Goal: Task Accomplishment & Management: Manage account settings

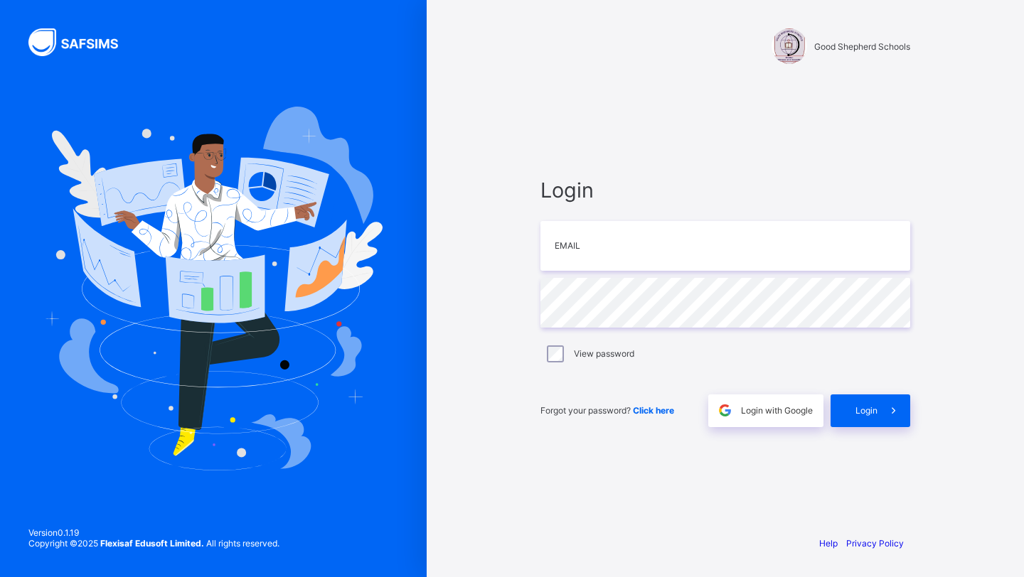
click at [583, 255] on input "email" at bounding box center [725, 246] width 370 height 50
type input "**********"
click at [879, 410] on span at bounding box center [893, 411] width 33 height 33
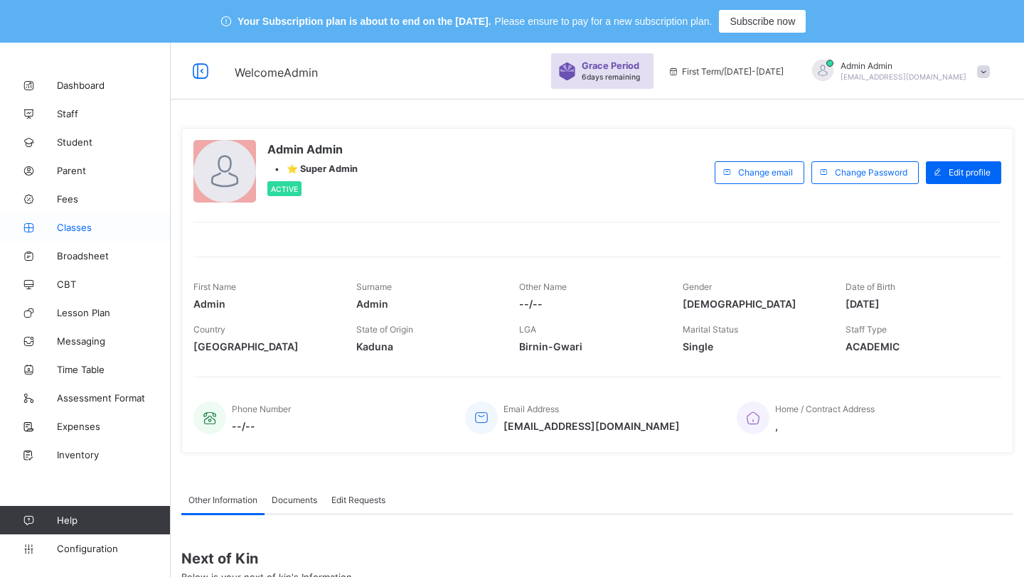
click at [71, 225] on span "Classes" at bounding box center [114, 227] width 114 height 11
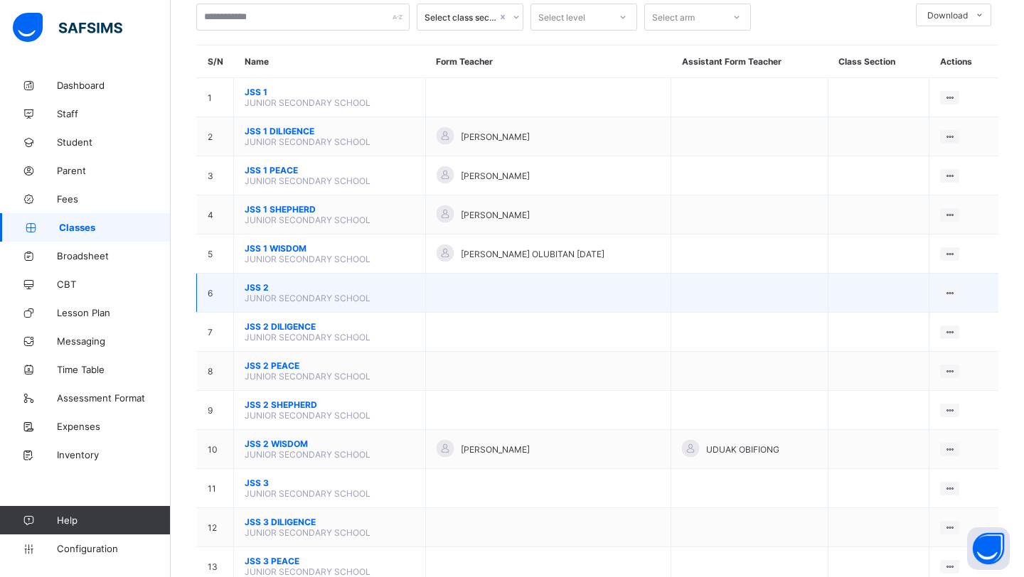
scroll to position [134, 0]
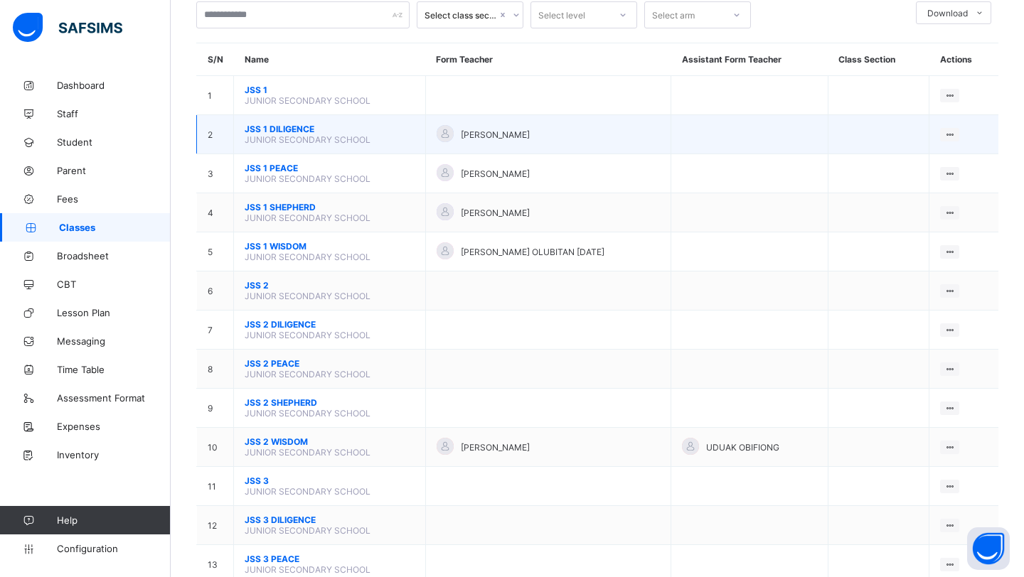
click at [298, 129] on span "JSS 1 DILIGENCE" at bounding box center [330, 129] width 170 height 11
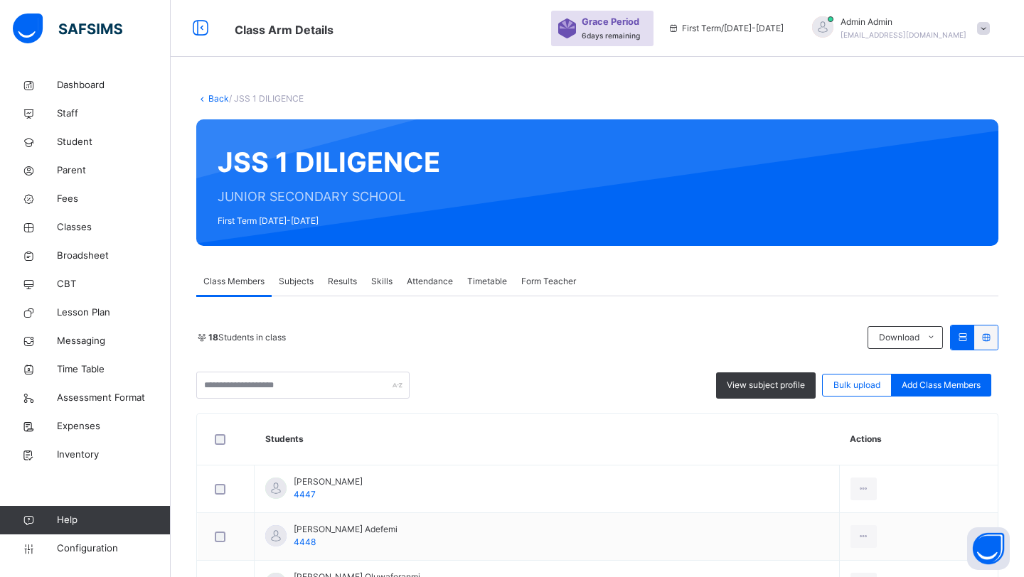
scroll to position [134, 0]
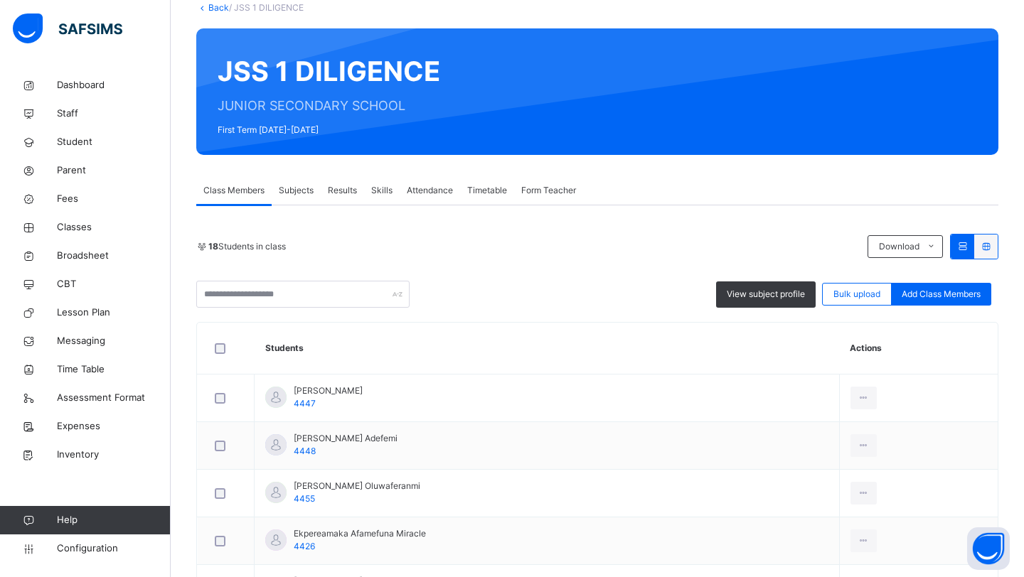
click at [289, 191] on span "Subjects" at bounding box center [296, 190] width 35 height 13
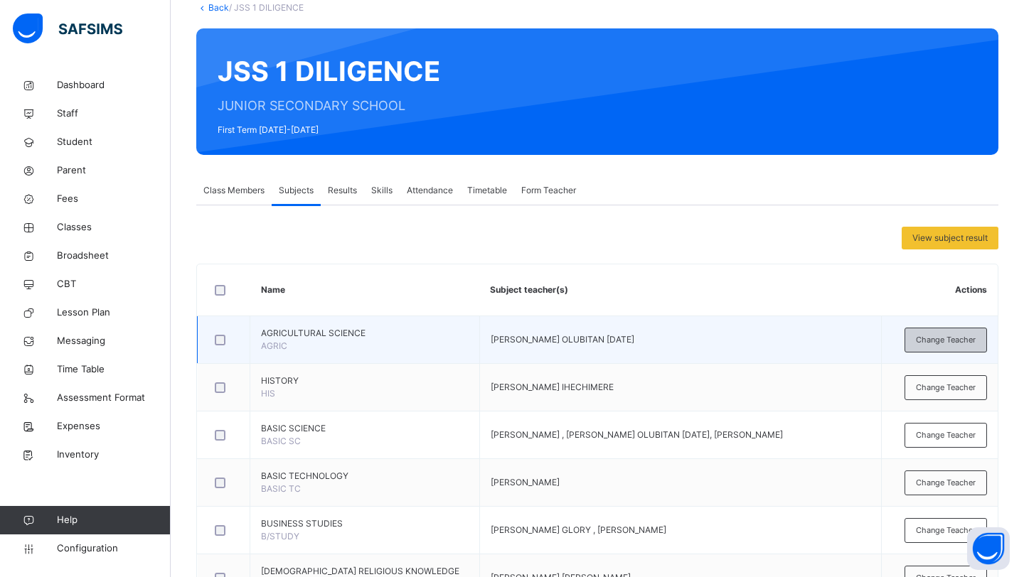
click at [957, 330] on div "Change Teacher" at bounding box center [945, 340] width 82 height 25
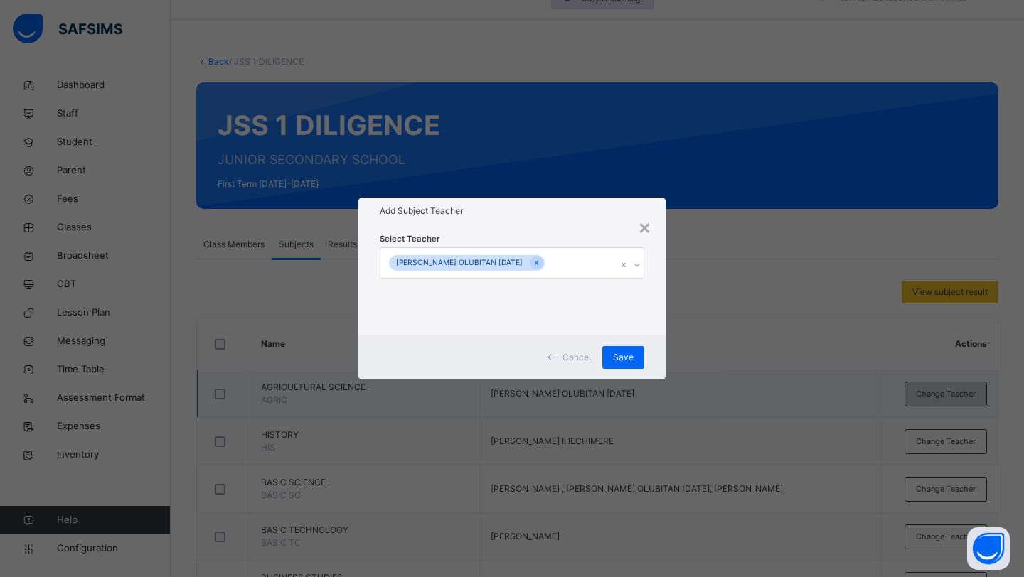
scroll to position [0, 0]
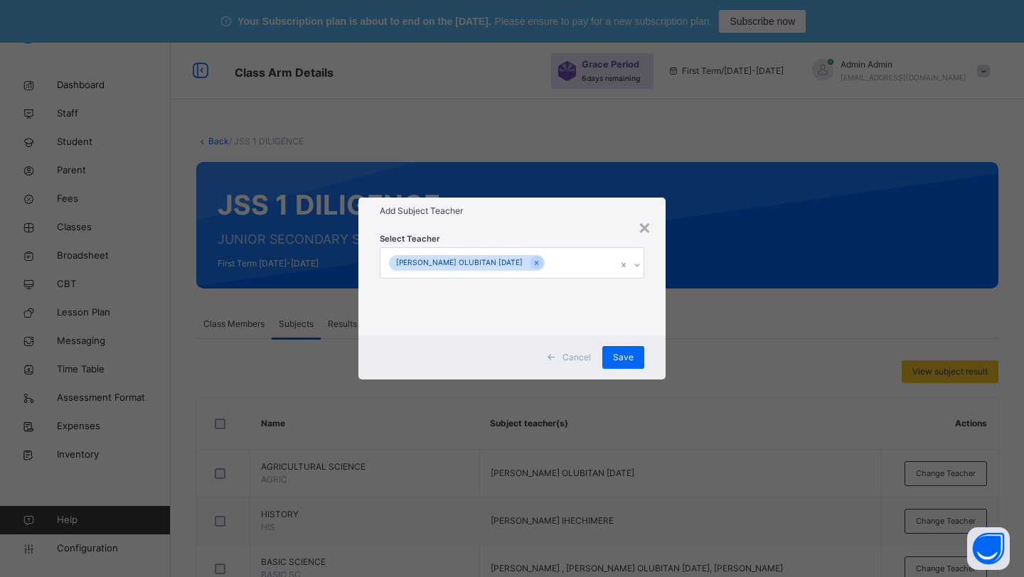
click at [547, 272] on div "OLUSOLA OLUBITAN SUNDAY" at bounding box center [498, 263] width 236 height 30
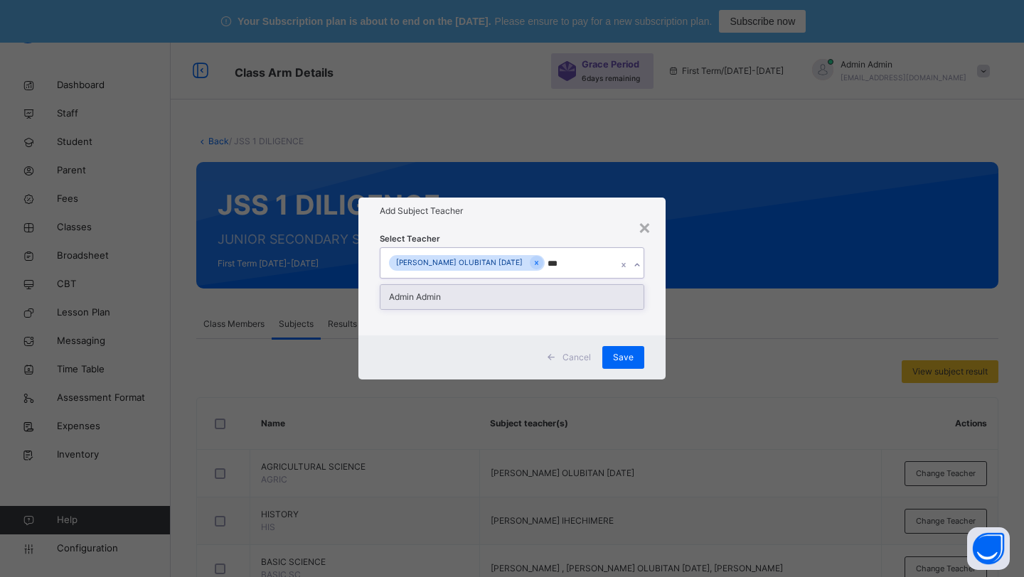
type input "****"
click at [461, 305] on div "Admin Admin" at bounding box center [511, 297] width 263 height 24
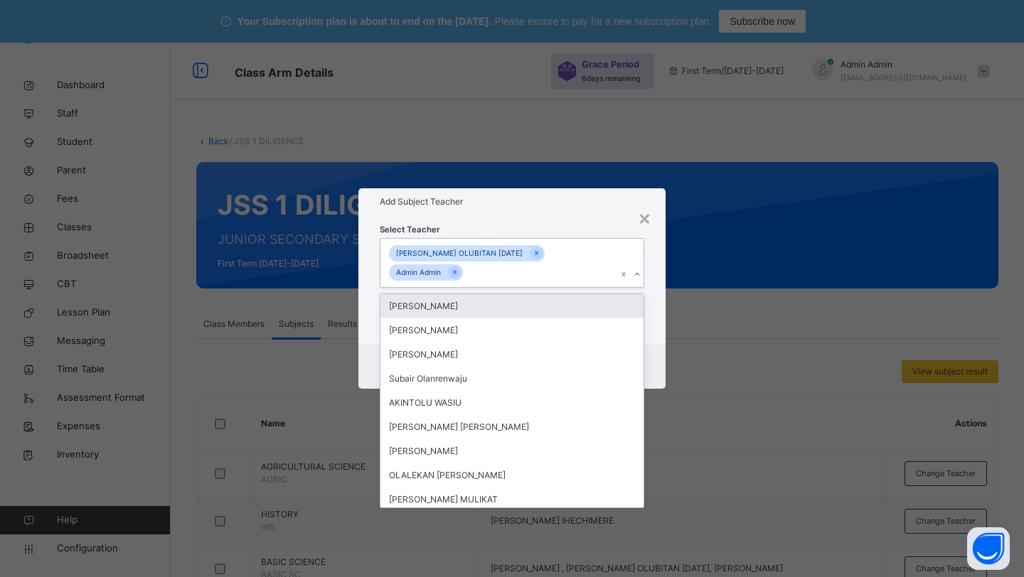
click at [596, 228] on div "Select Teacher option Admin Admin , selected. option Oyeleke Solomon focused, 1…" at bounding box center [511, 280] width 307 height 130
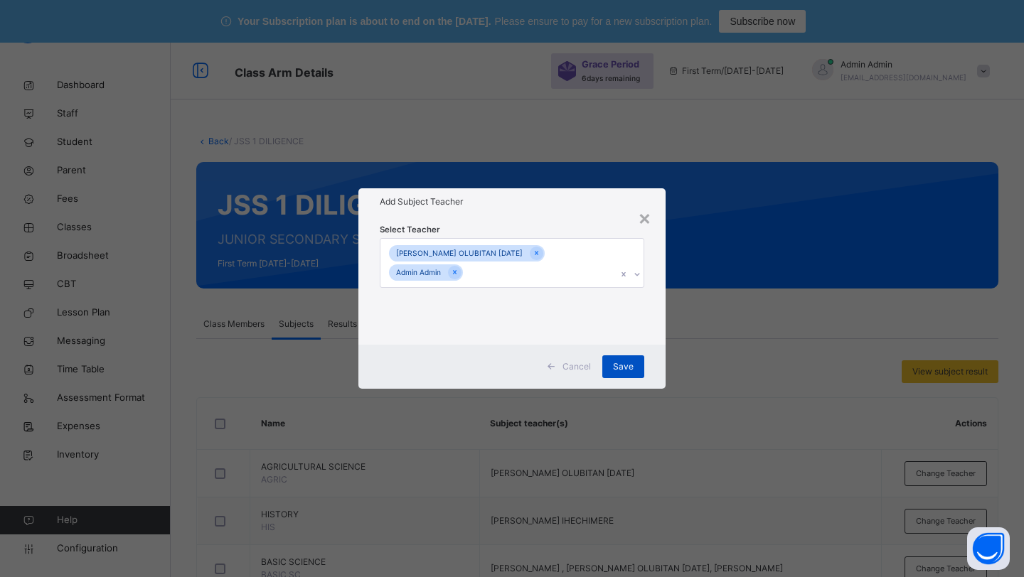
click at [624, 360] on span "Save" at bounding box center [623, 366] width 21 height 13
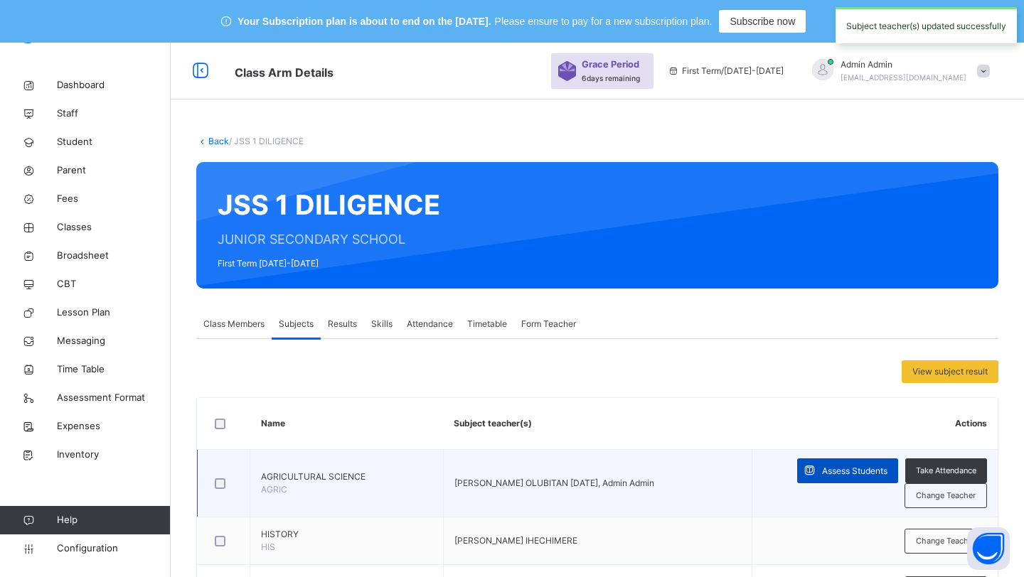
click at [843, 474] on span "Assess Students" at bounding box center [854, 471] width 65 height 13
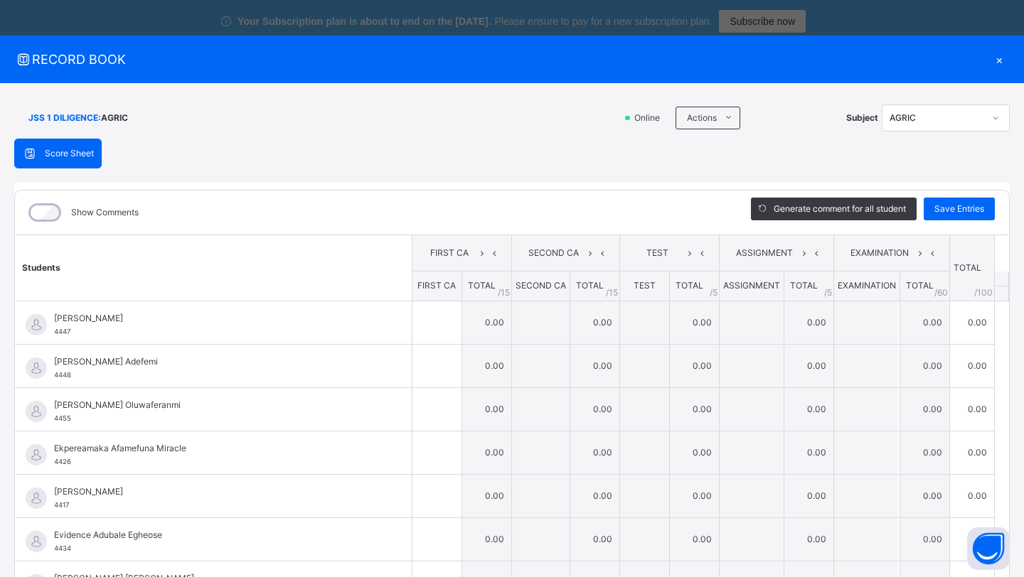
click at [995, 60] on div "×" at bounding box center [998, 59] width 21 height 19
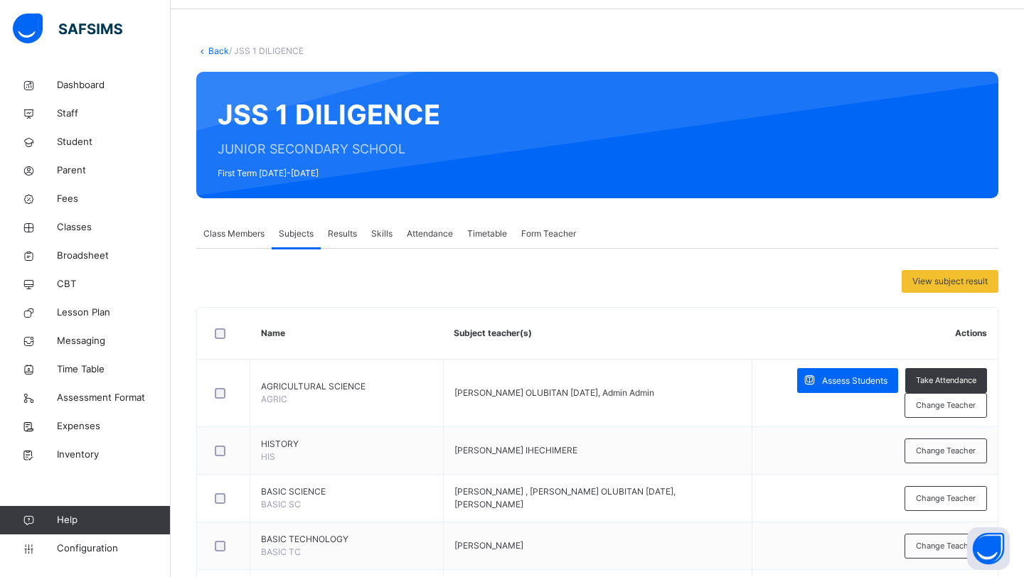
scroll to position [95, 0]
